Goal: Information Seeking & Learning: Learn about a topic

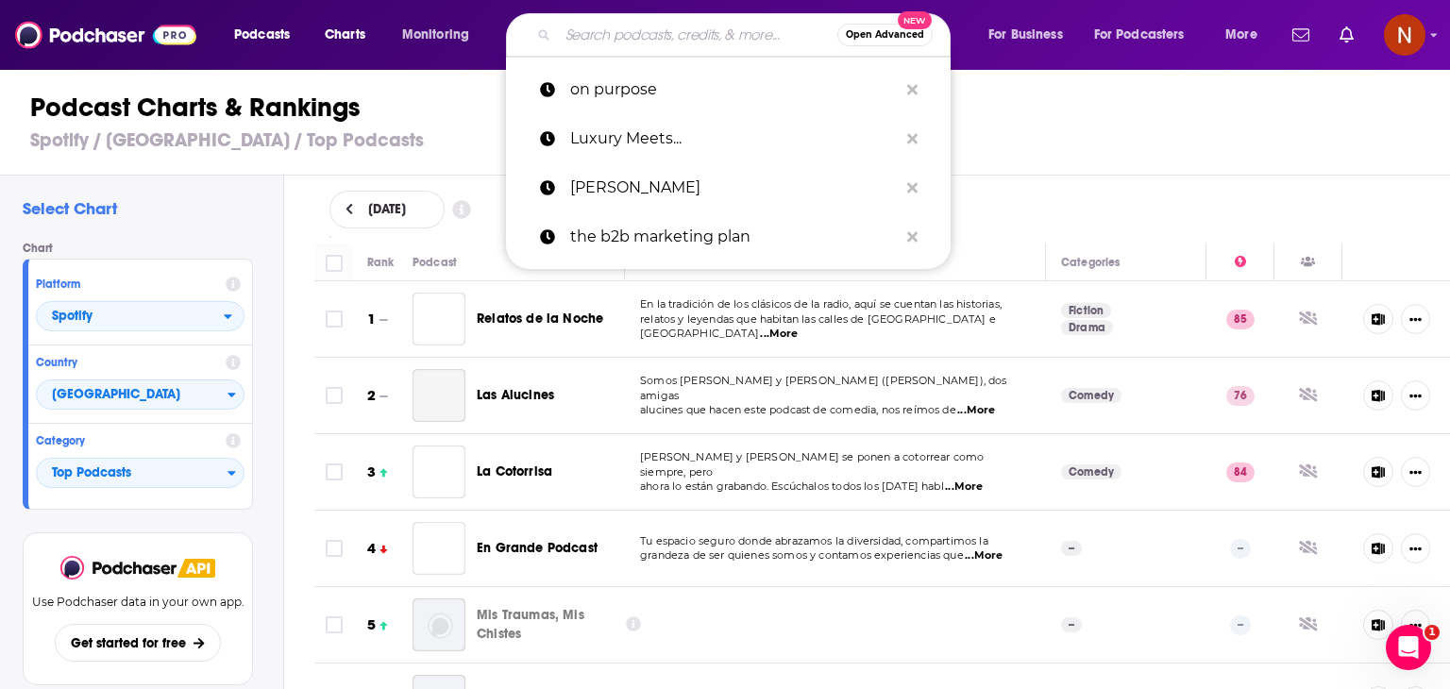
click at [649, 31] on input "Search podcasts, credits, & more..." at bounding box center [697, 35] width 279 height 30
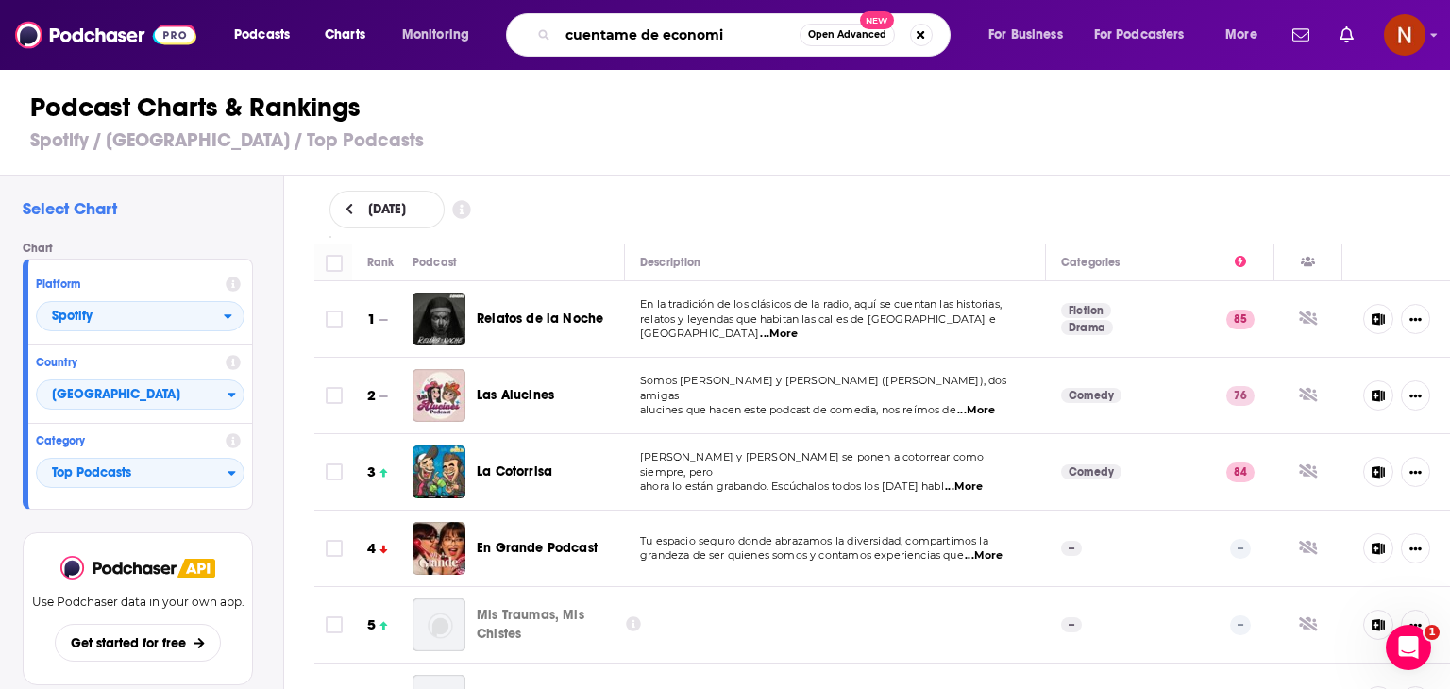
type input "cuentame de economia"
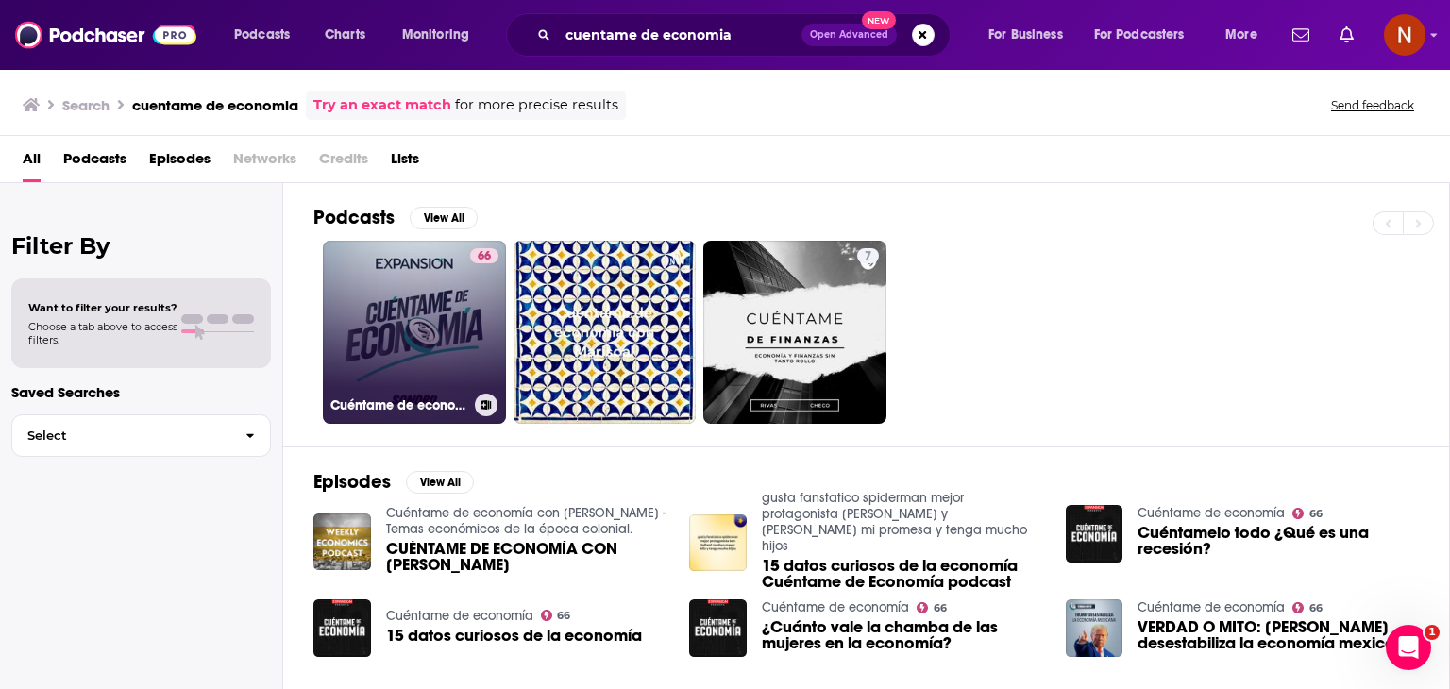
click at [426, 350] on link "66 Cuéntame de economía" at bounding box center [414, 332] width 183 height 183
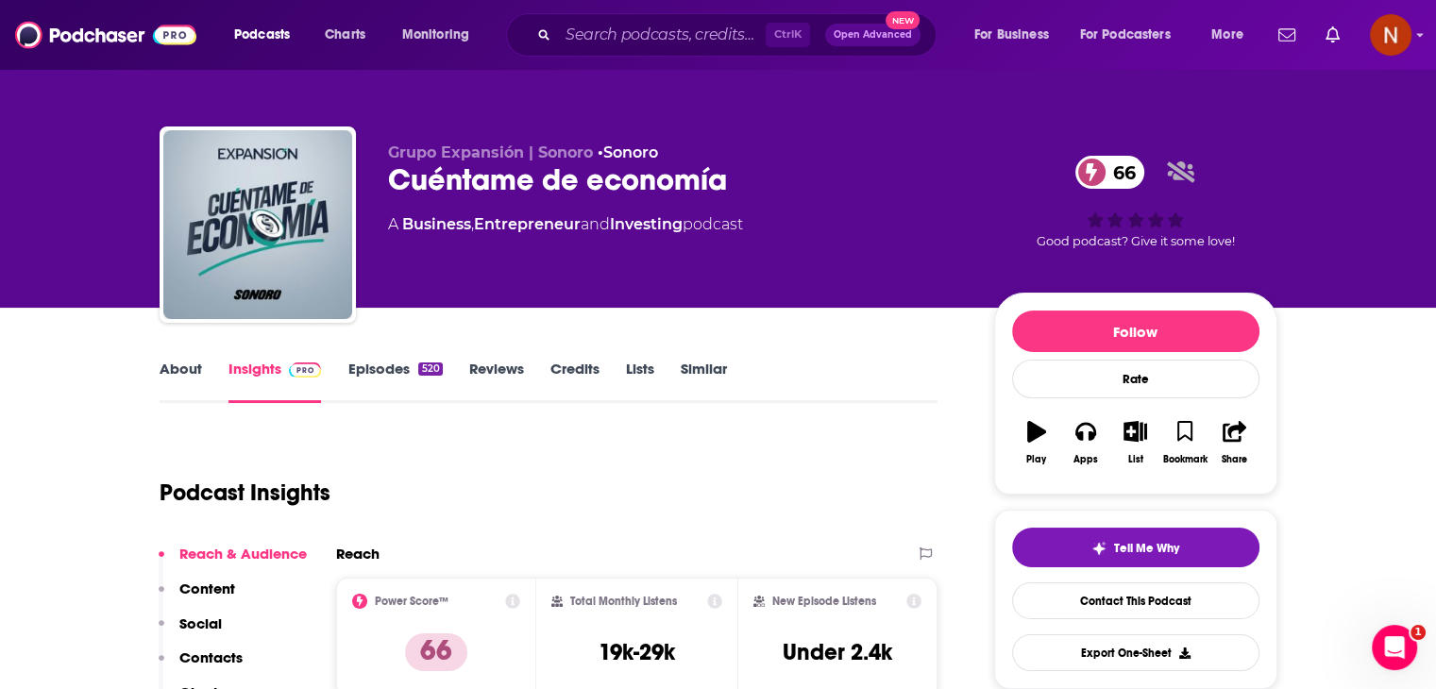
click at [387, 365] on link "Episodes 520" at bounding box center [394, 381] width 94 height 43
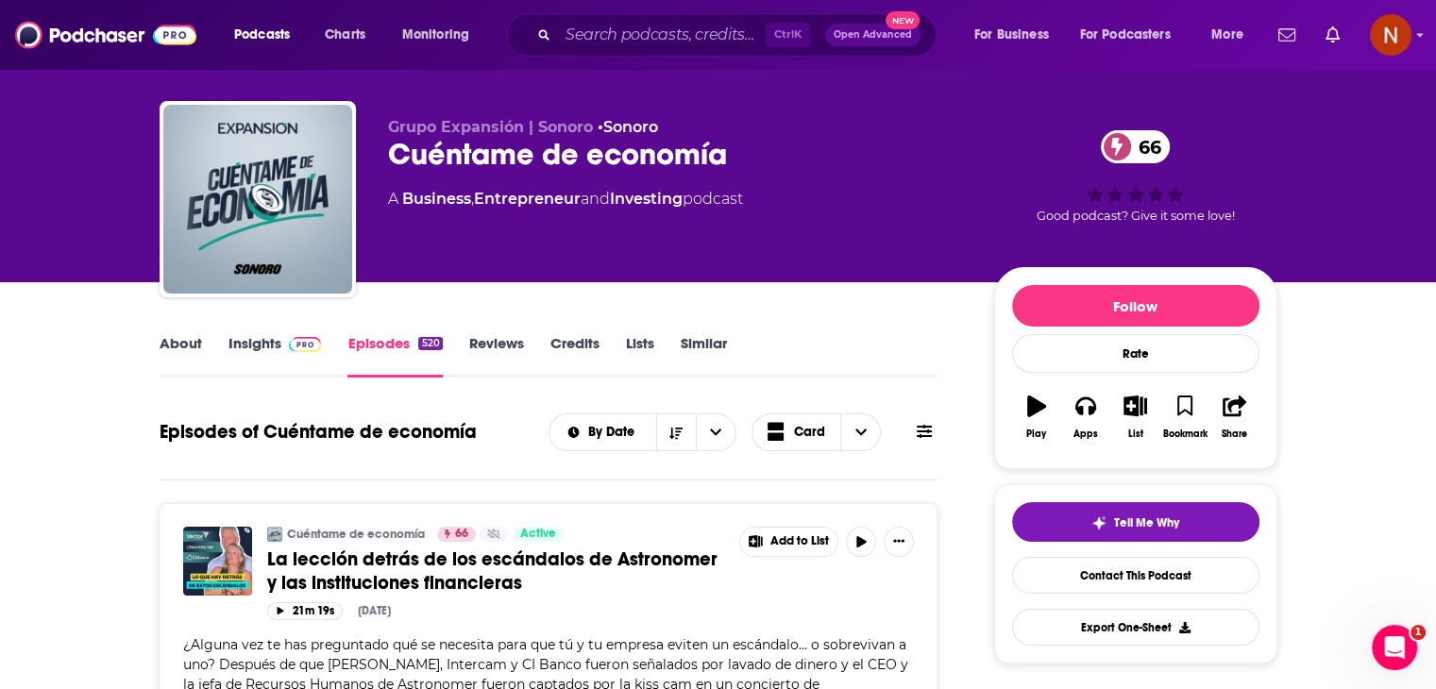
scroll to position [19, 0]
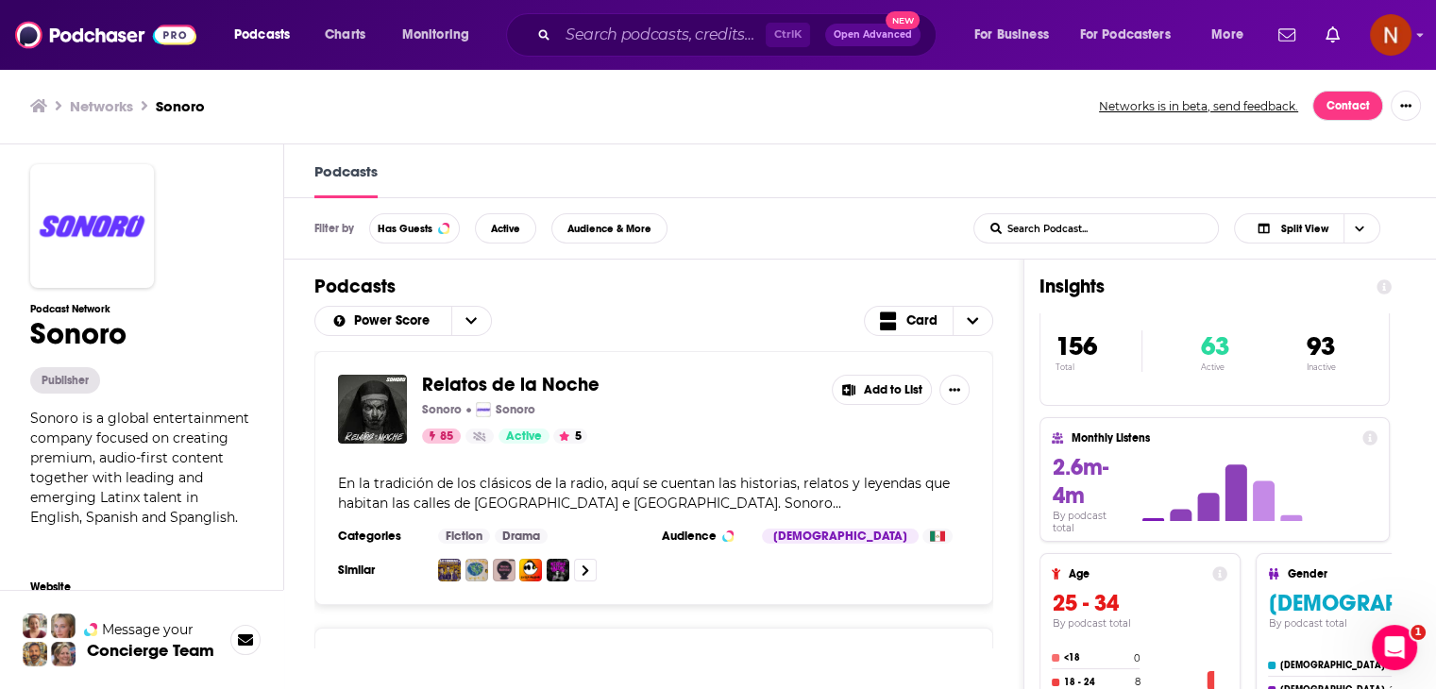
scroll to position [30, 0]
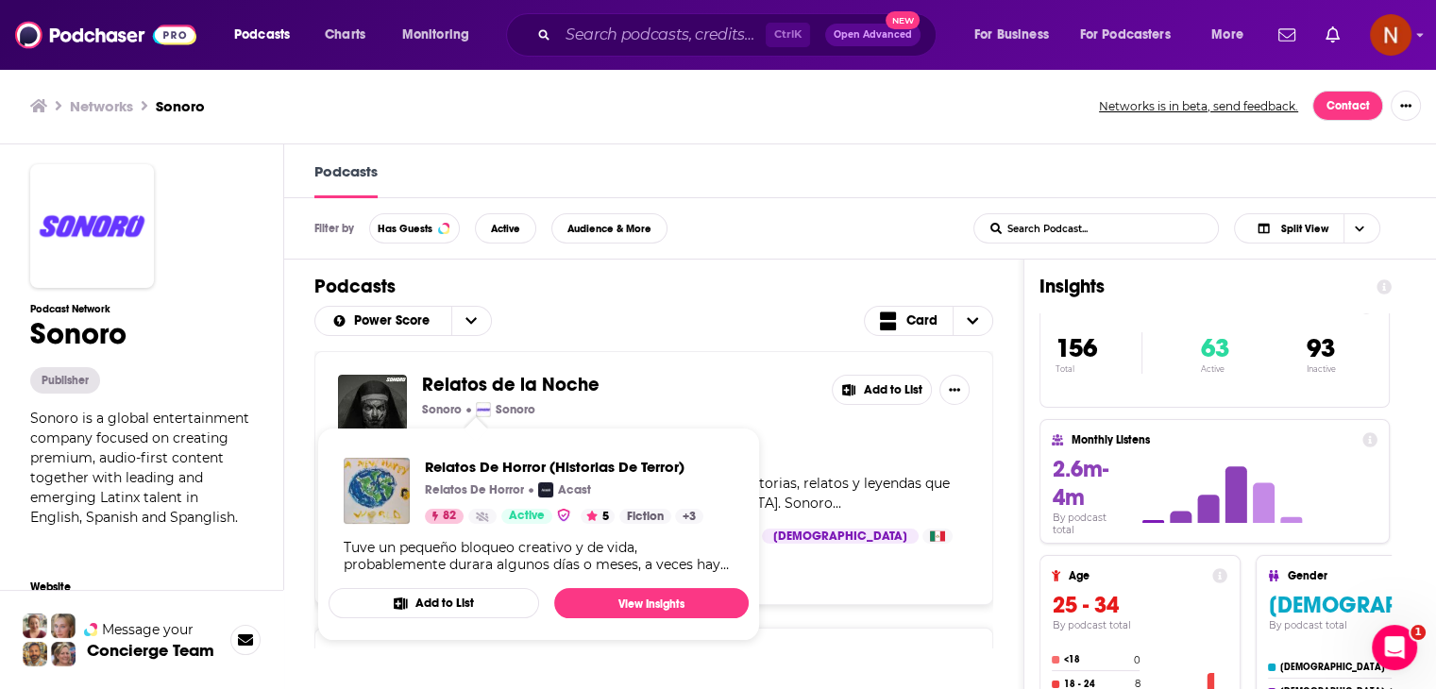
click at [84, 386] on div "Publisher" at bounding box center [65, 380] width 70 height 26
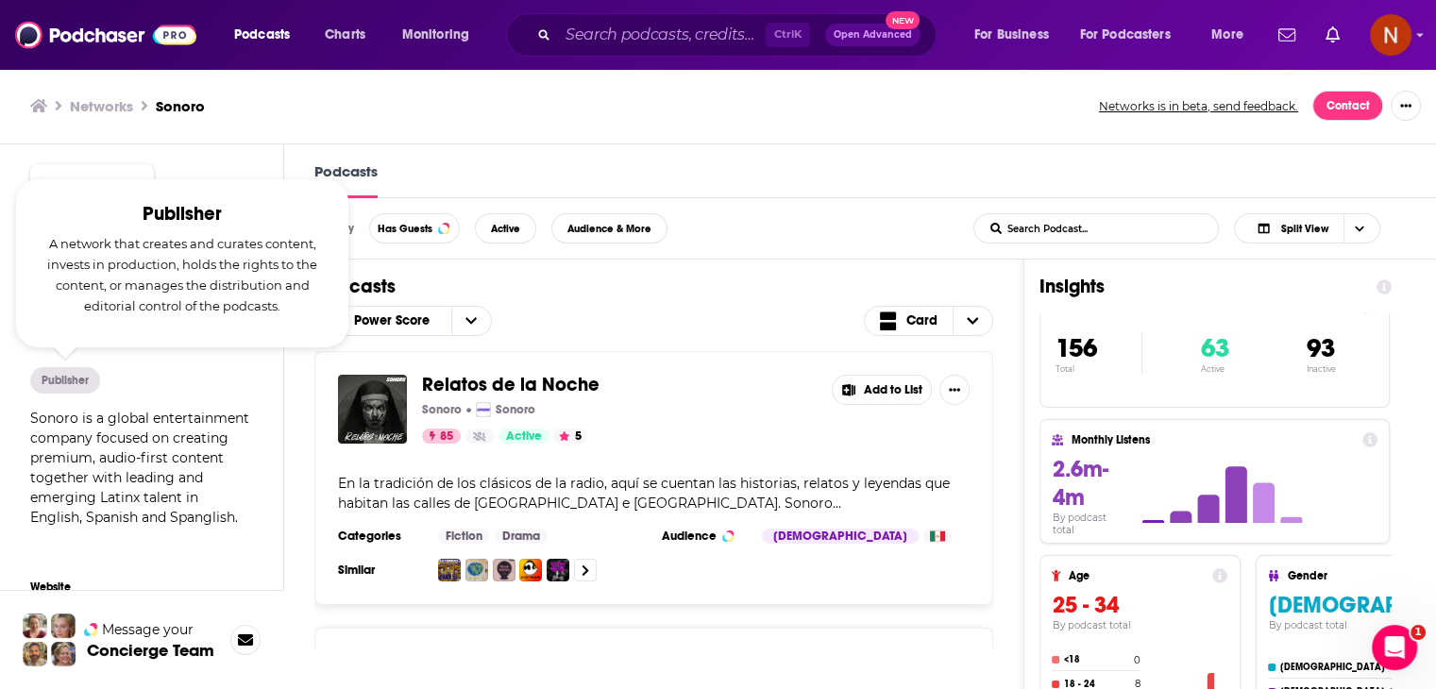
click at [199, 374] on div "Publisher" at bounding box center [141, 380] width 223 height 26
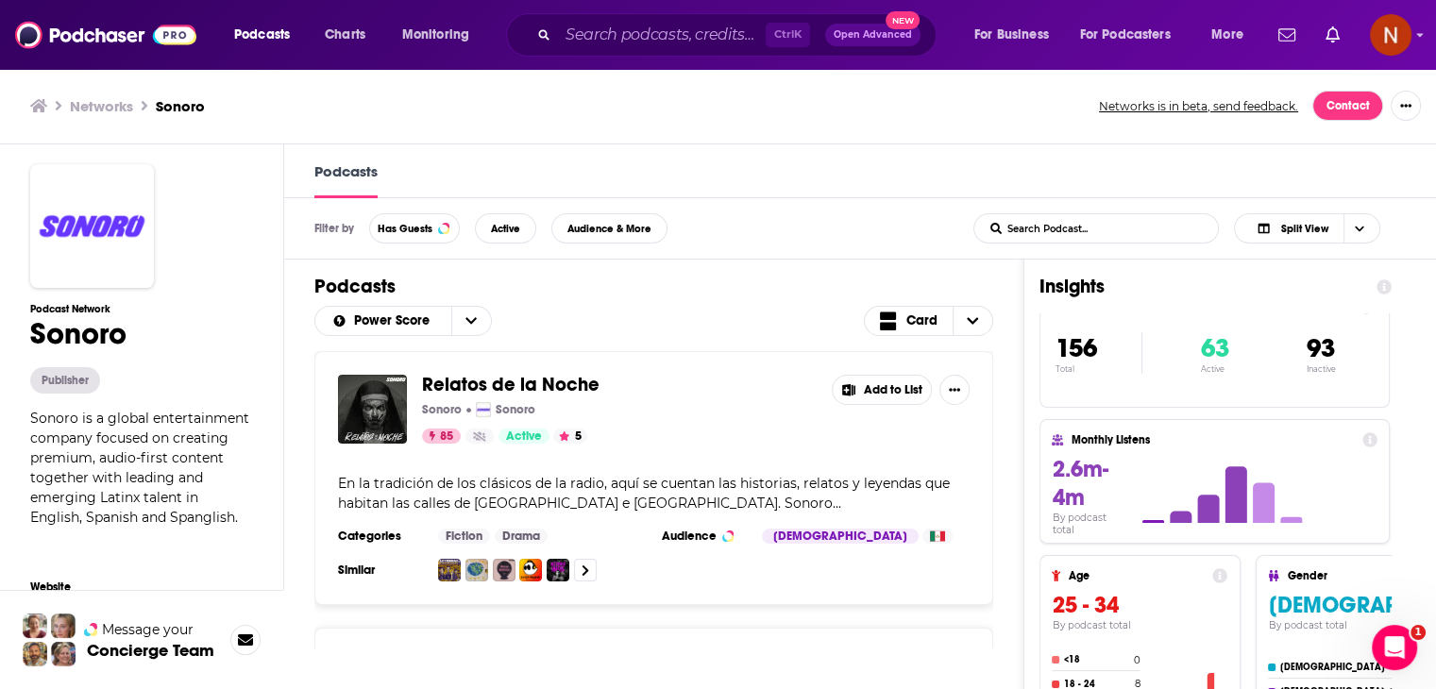
click at [87, 339] on h1 "Sonoro" at bounding box center [141, 333] width 223 height 37
click at [96, 311] on h3 "Podcast Network" at bounding box center [141, 309] width 223 height 12
click at [129, 187] on img at bounding box center [92, 226] width 124 height 124
click at [127, 227] on img at bounding box center [92, 226] width 124 height 124
click at [518, 413] on p "Sonoro" at bounding box center [516, 409] width 40 height 15
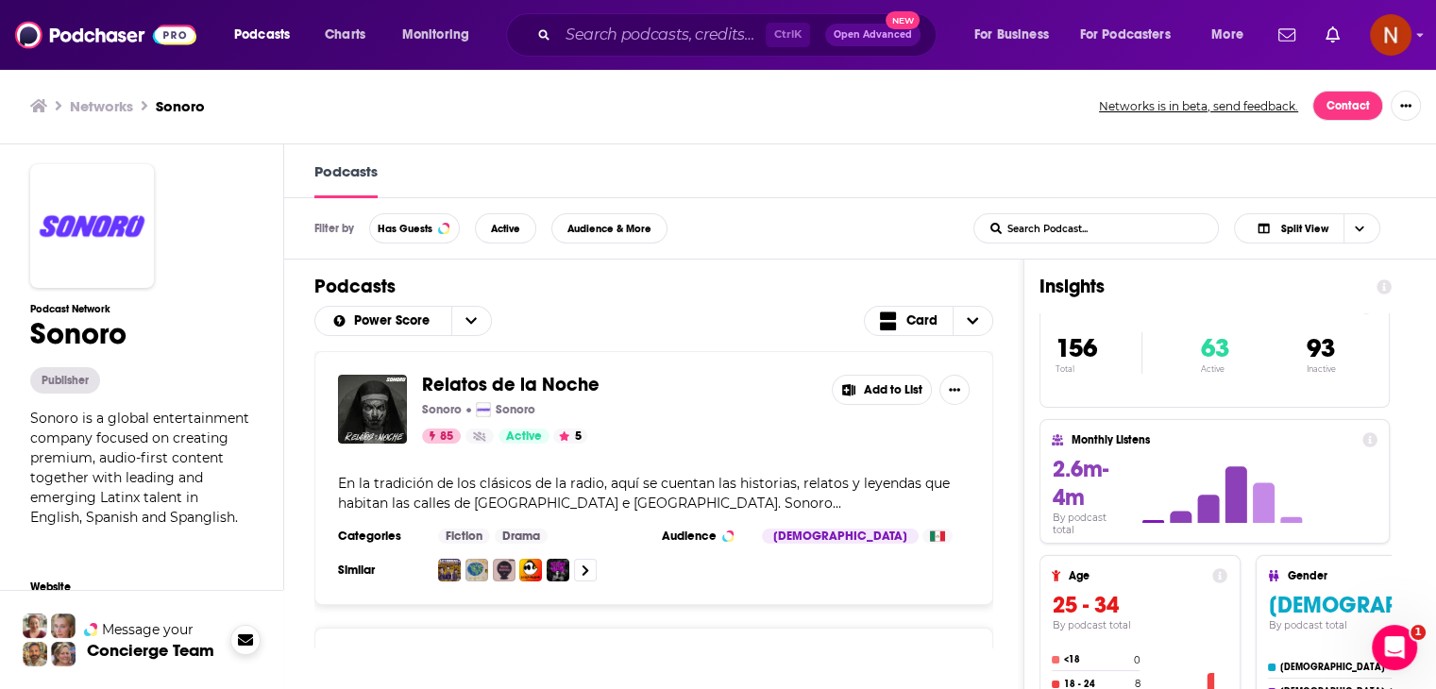
click at [244, 638] on icon at bounding box center [245, 639] width 15 height 11
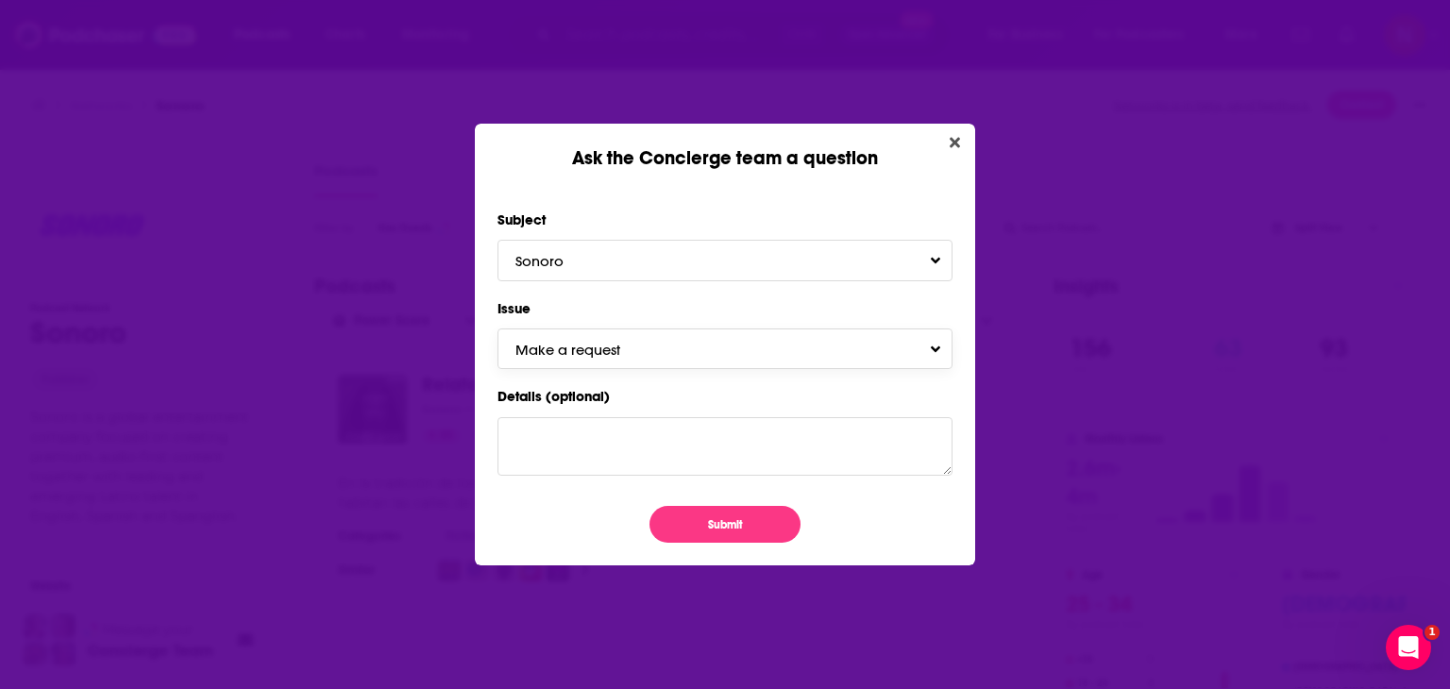
click at [715, 339] on button "Make a request" at bounding box center [724, 348] width 455 height 41
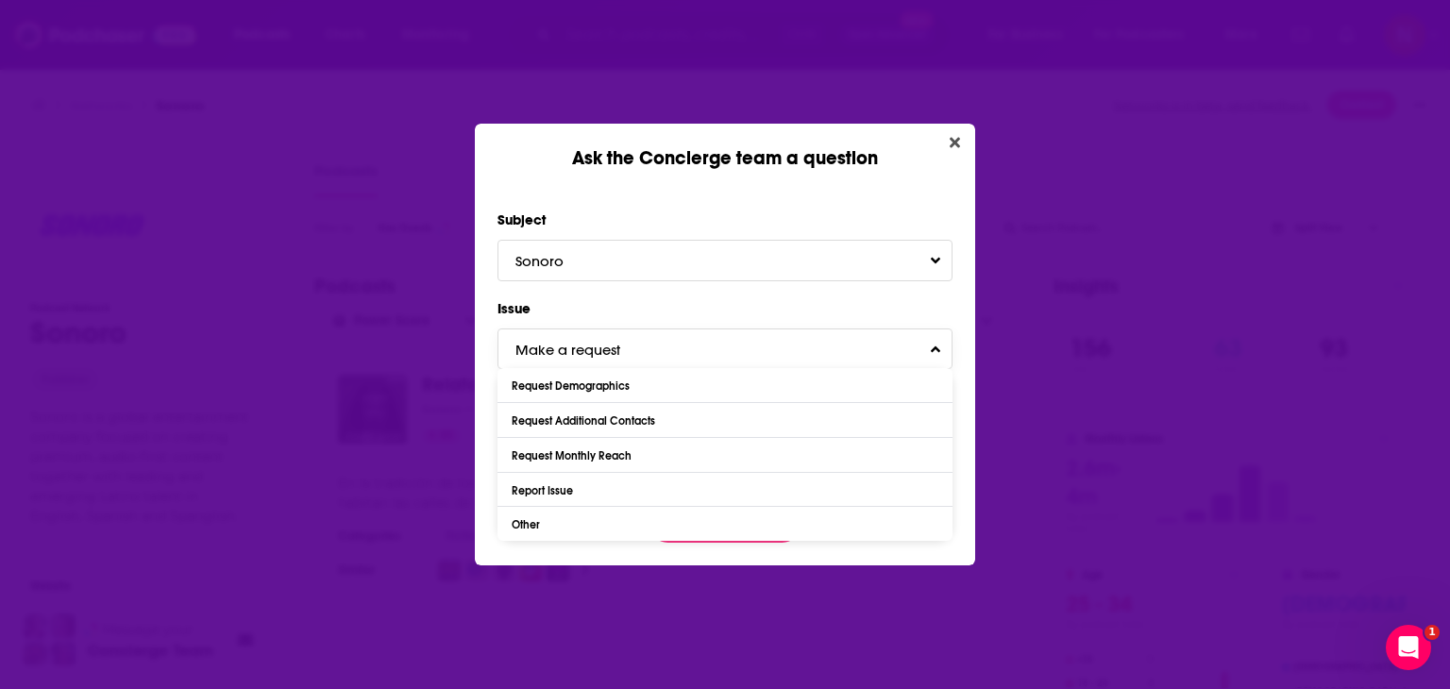
click at [715, 339] on button "Make a request" at bounding box center [724, 348] width 455 height 41
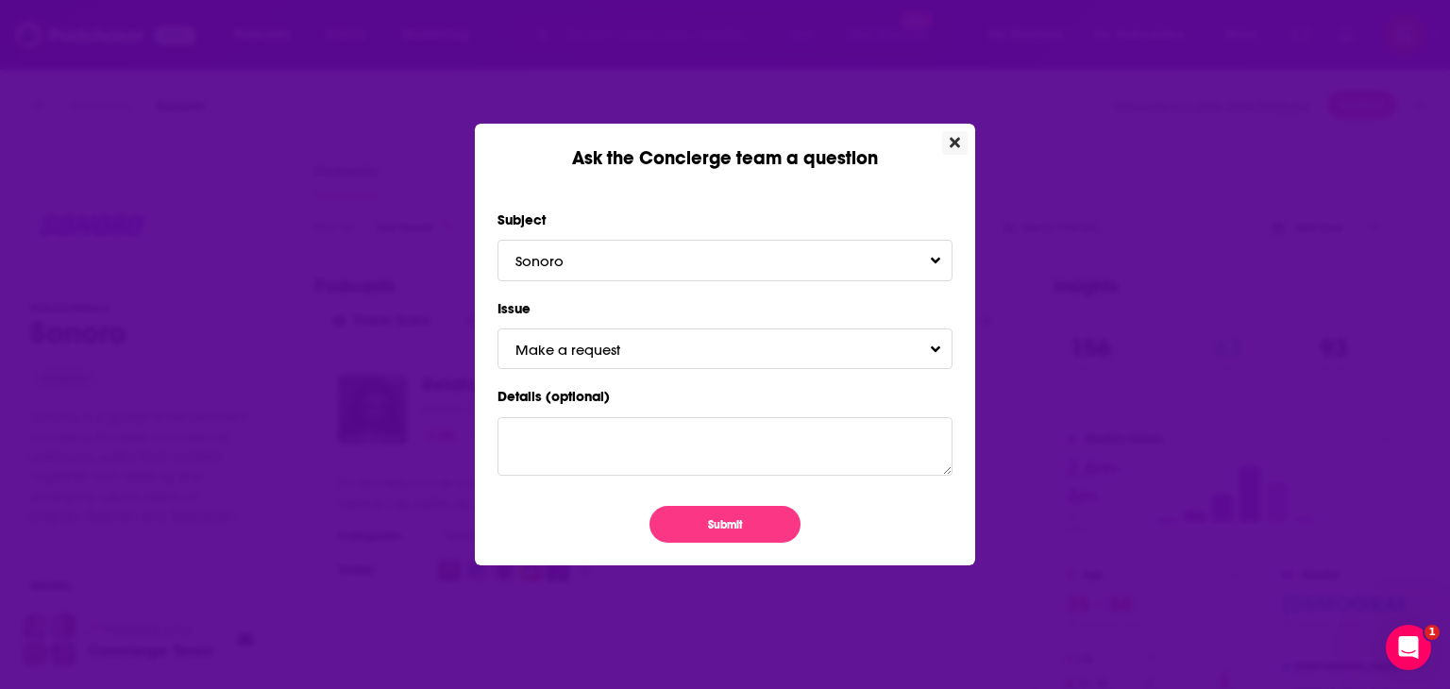
click at [961, 141] on button "Close" at bounding box center [954, 143] width 25 height 24
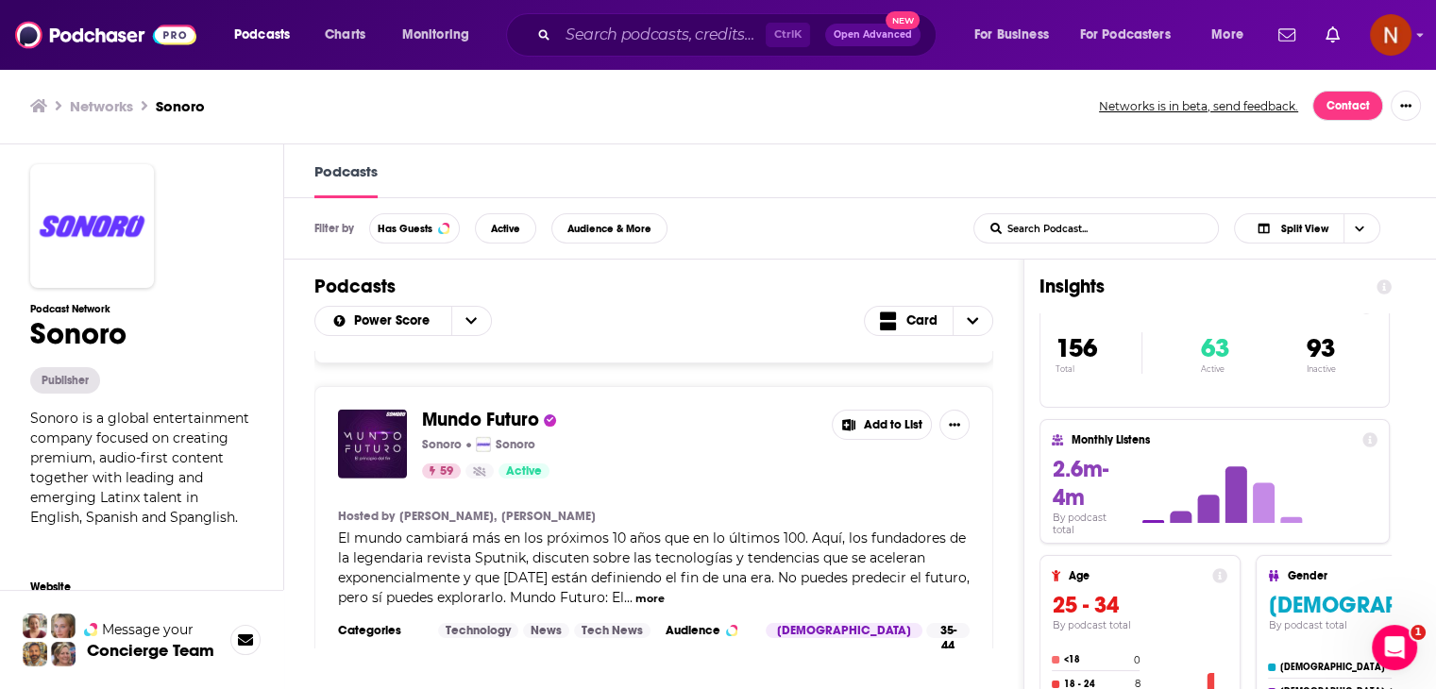
scroll to position [5941, 0]
